Goal: Information Seeking & Learning: Learn about a topic

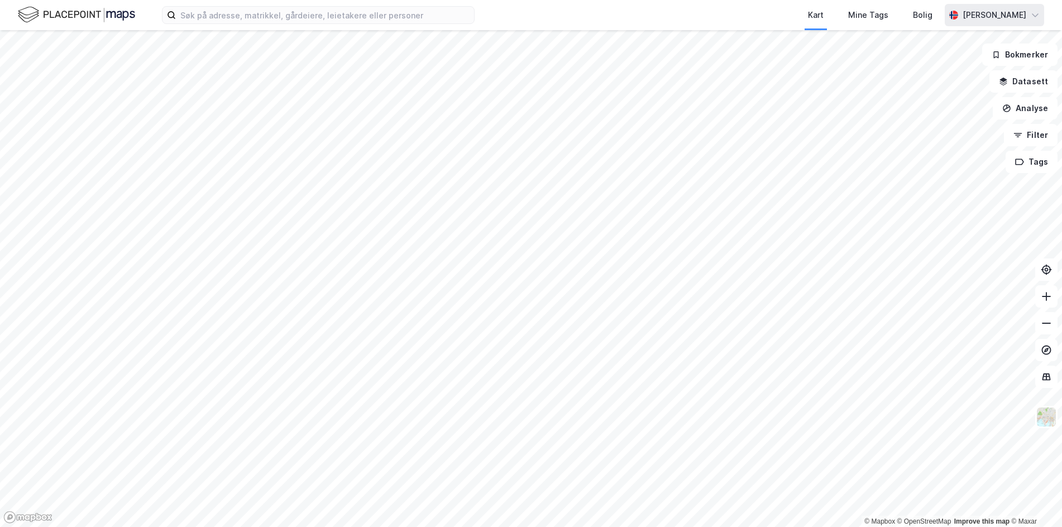
click at [1034, 19] on icon at bounding box center [1035, 15] width 9 height 9
click at [1020, 140] on button "Filter" at bounding box center [1031, 135] width 54 height 22
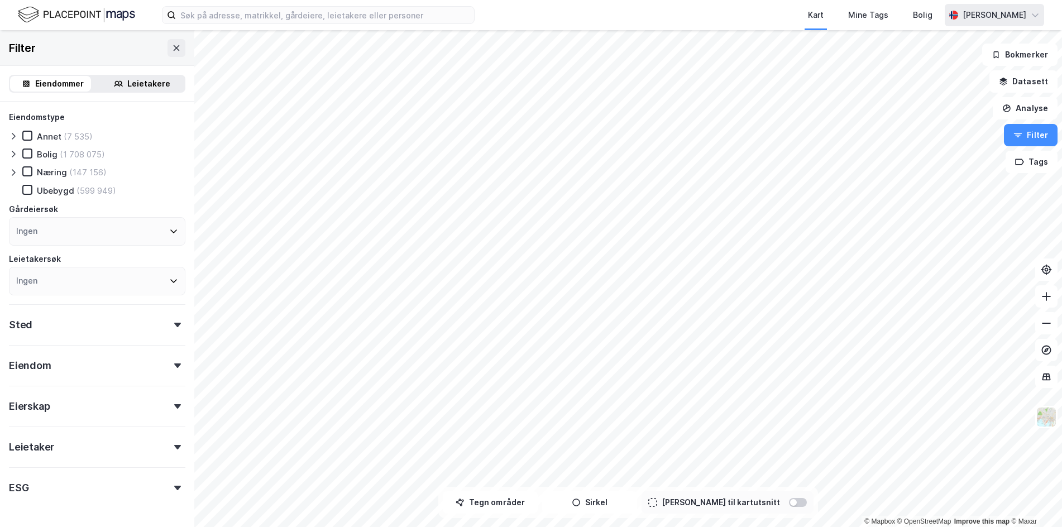
click at [77, 228] on div "Ingen" at bounding box center [97, 231] width 177 height 28
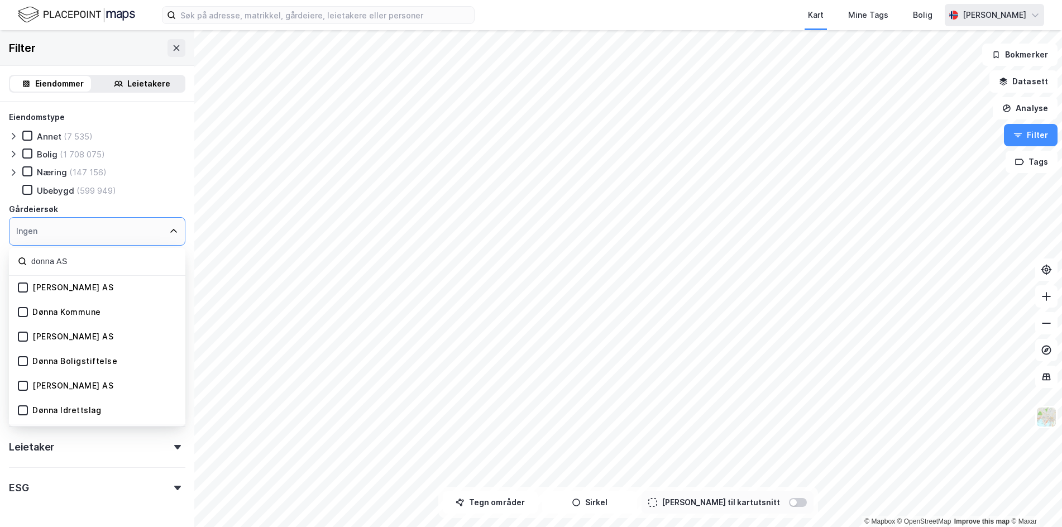
type input "donna AS"
click at [58, 285] on div "Donna AS" at bounding box center [72, 288] width 81 height 11
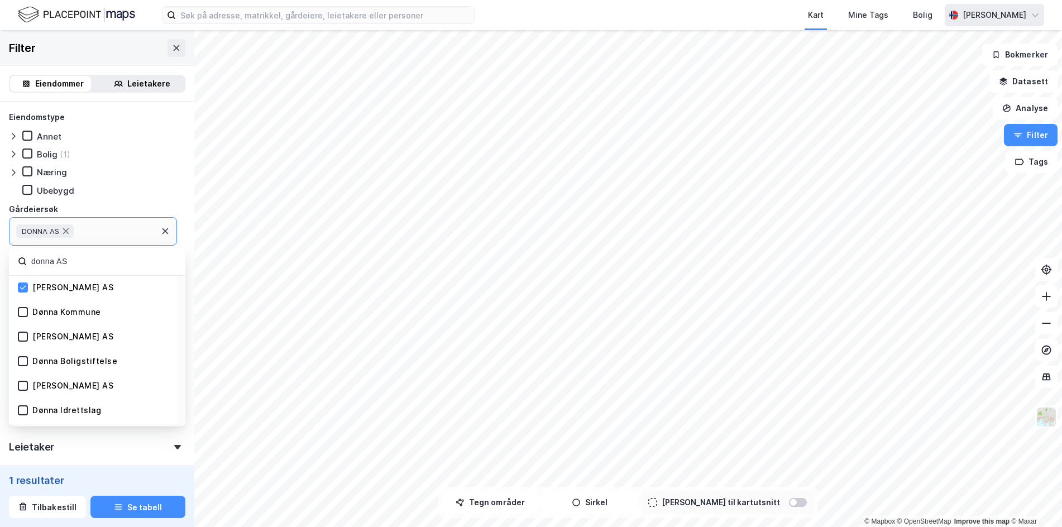
click at [45, 481] on div "1 resultater" at bounding box center [97, 480] width 177 height 13
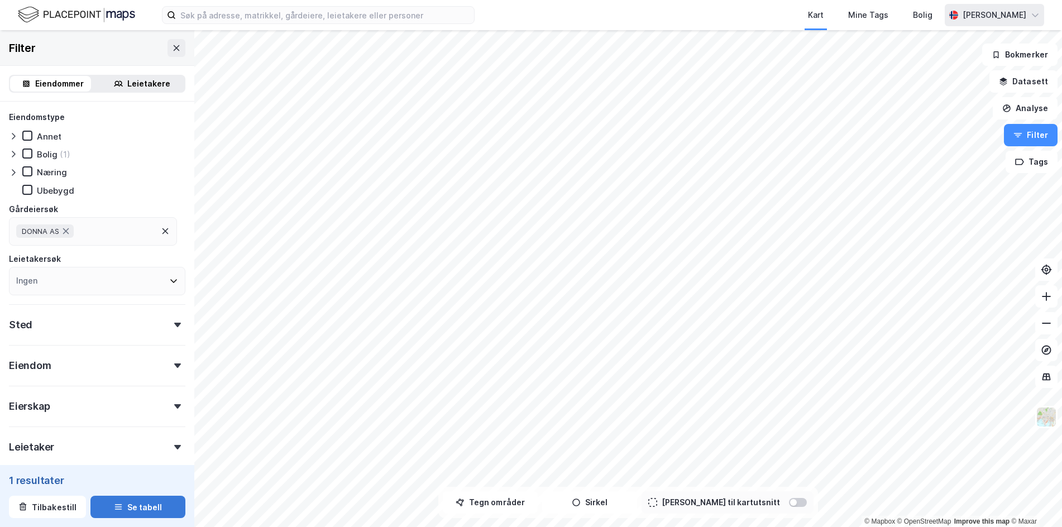
click at [135, 504] on button "Se tabell" at bounding box center [137, 507] width 95 height 22
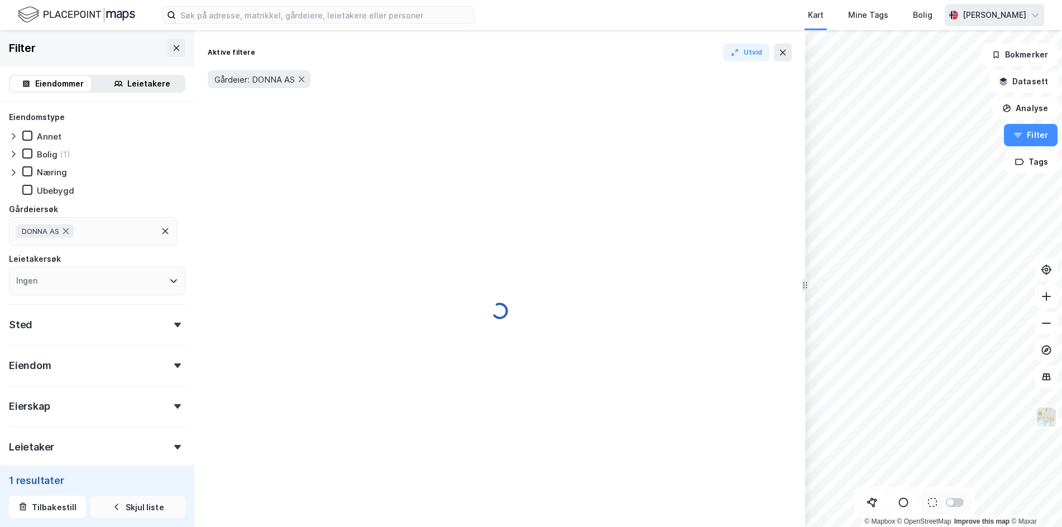
click at [135, 504] on button "Skjul liste" at bounding box center [137, 507] width 95 height 22
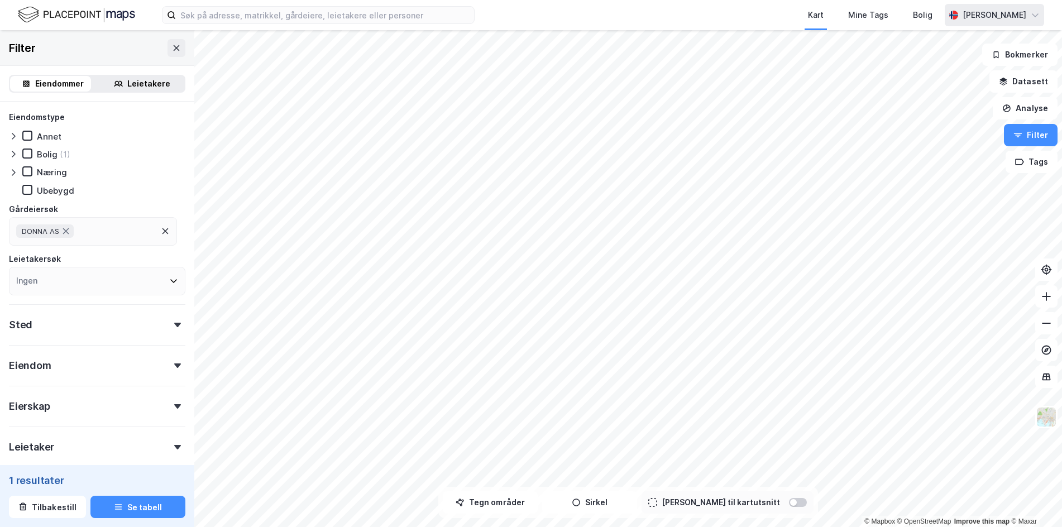
scroll to position [99, 0]
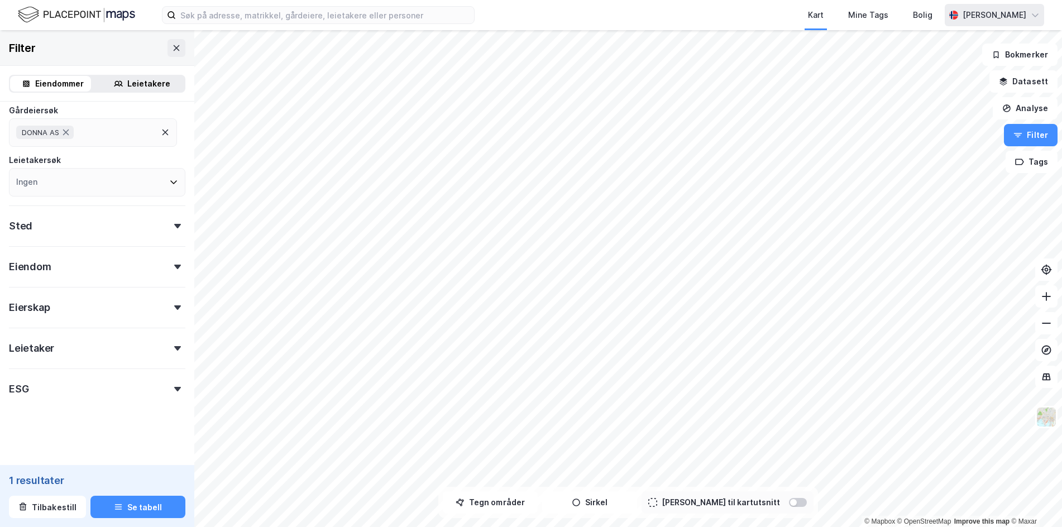
click at [171, 264] on div "Eiendom" at bounding box center [97, 262] width 177 height 32
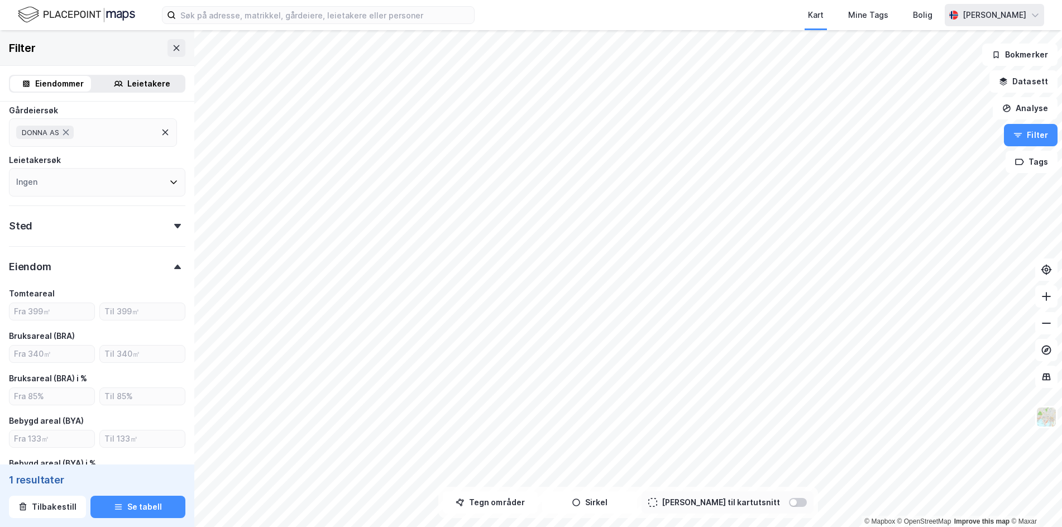
scroll to position [0, 0]
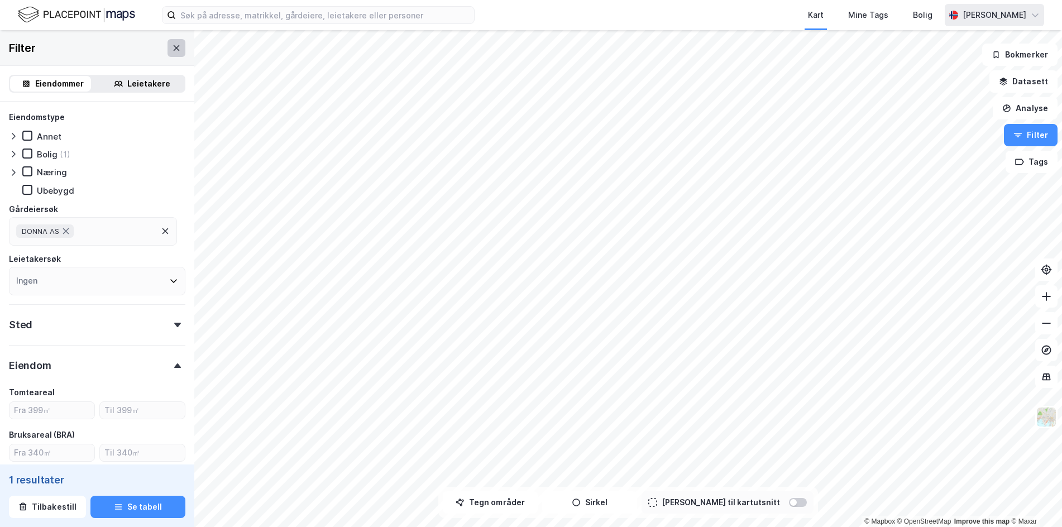
click at [174, 46] on icon at bounding box center [177, 48] width 6 height 6
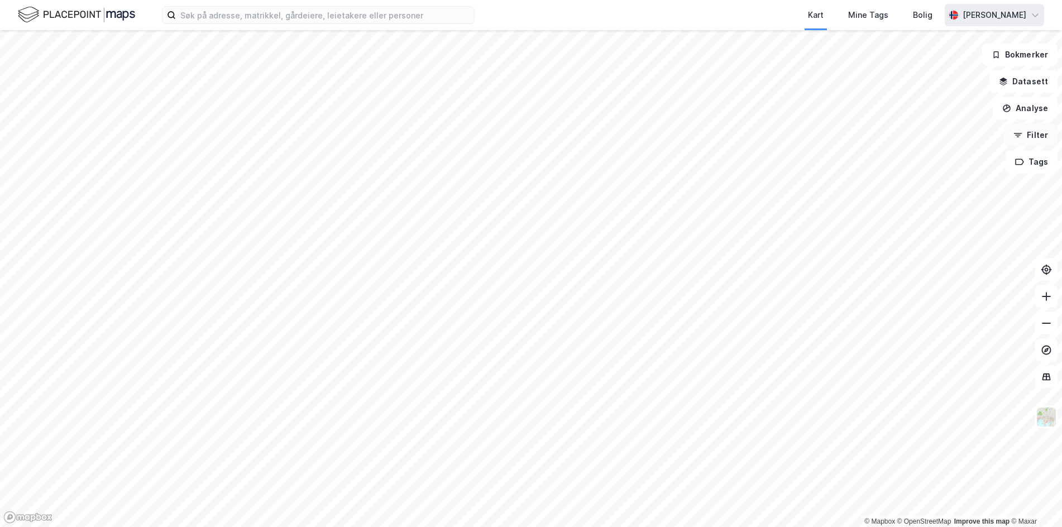
click at [1042, 132] on button "Filter" at bounding box center [1031, 135] width 54 height 22
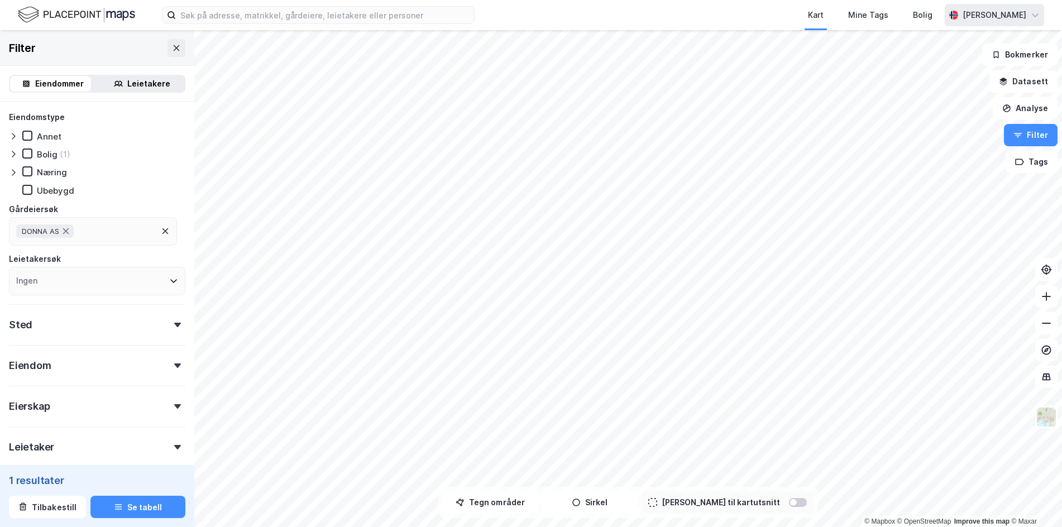
click at [1044, 16] on div "[PERSON_NAME]" at bounding box center [994, 15] width 99 height 22
click at [1037, 14] on icon at bounding box center [1035, 14] width 7 height 3
